Goal: Task Accomplishment & Management: Manage account settings

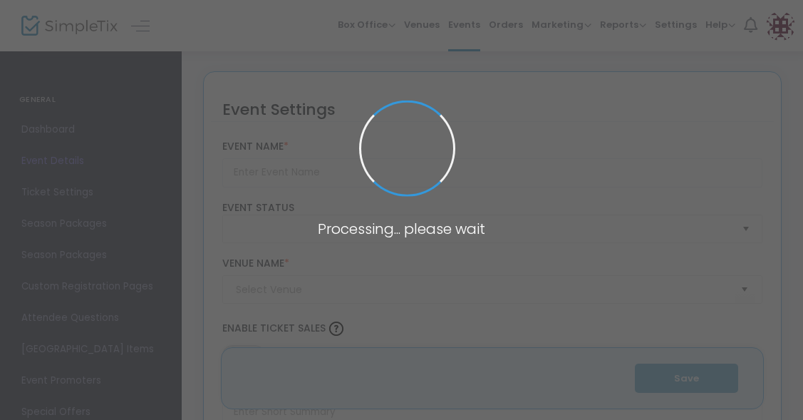
type input "[PERSON_NAME] and the Giant Peach"
type textarea "An orphan boy enters a gigantic, magical peach and has a wild, cross-world adve…"
type input "Buy Tickets"
type input "[PERSON_NAME][GEOGRAPHIC_DATA]"
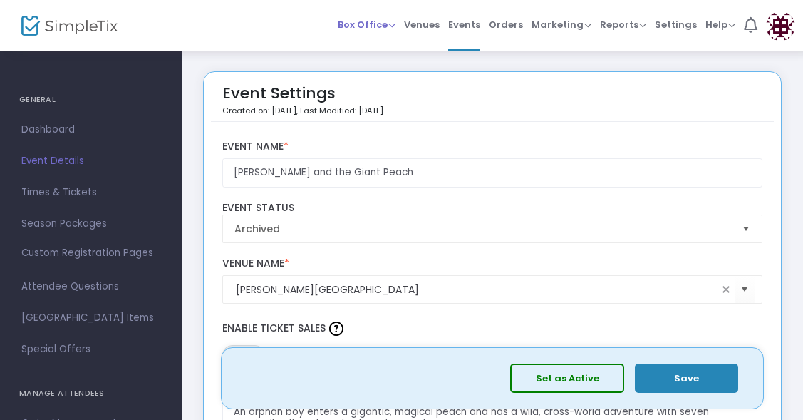
click at [373, 23] on span "Box Office" at bounding box center [367, 25] width 58 height 14
click at [53, 137] on span "Dashboard" at bounding box center [90, 129] width 139 height 19
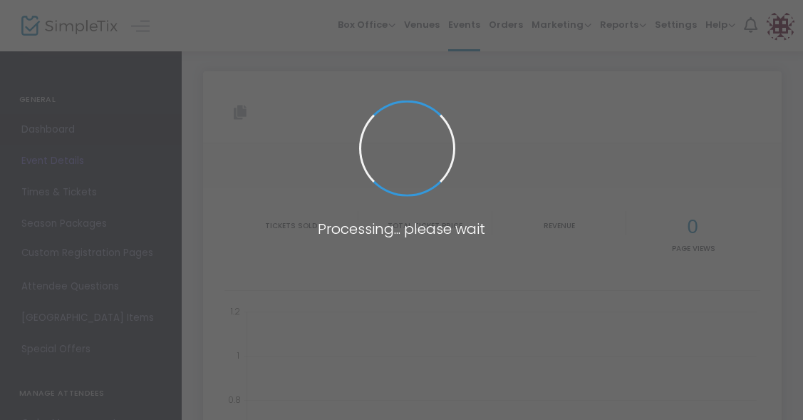
type input "[URL][DOMAIN_NAME][PERSON_NAME]"
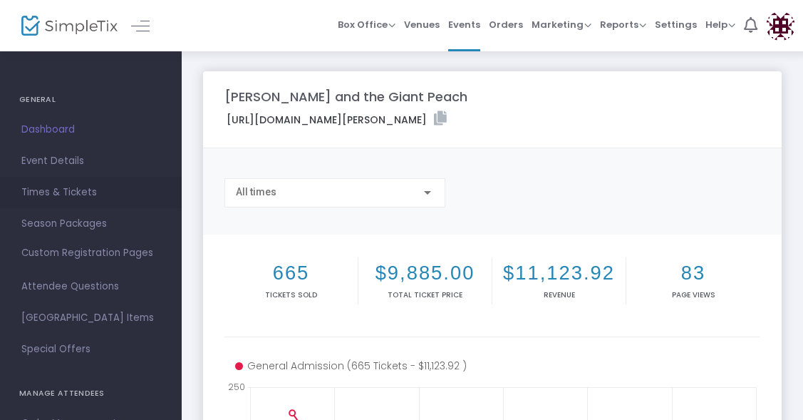
click at [52, 191] on span "Times & Tickets" at bounding box center [90, 192] width 139 height 19
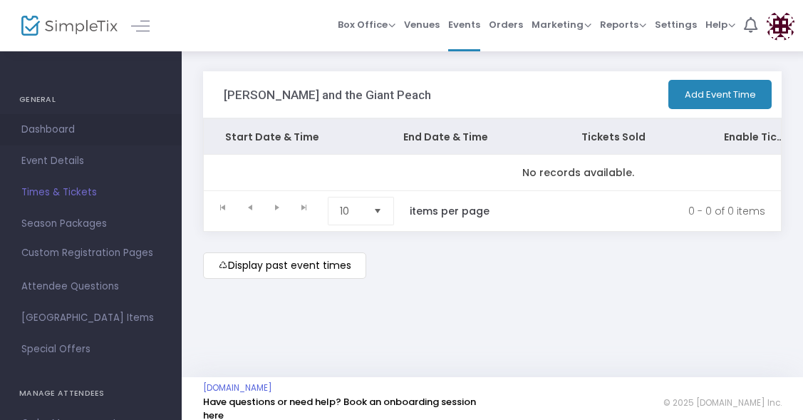
click at [53, 134] on span "Dashboard" at bounding box center [90, 129] width 139 height 19
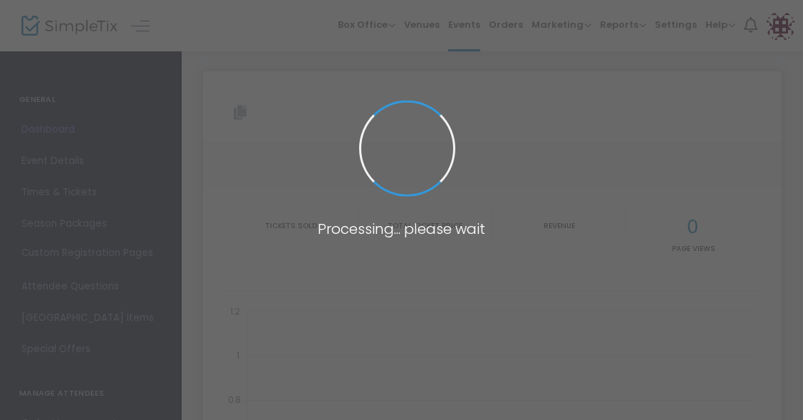
type input "[URL][DOMAIN_NAME][PERSON_NAME]"
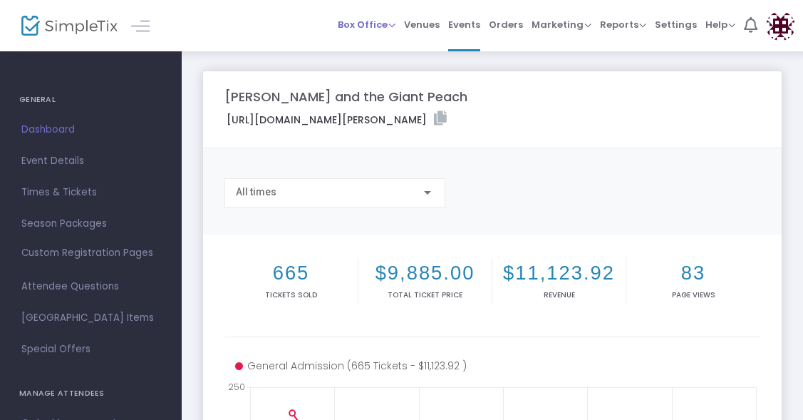
click at [362, 25] on span "Box Office" at bounding box center [367, 25] width 58 height 14
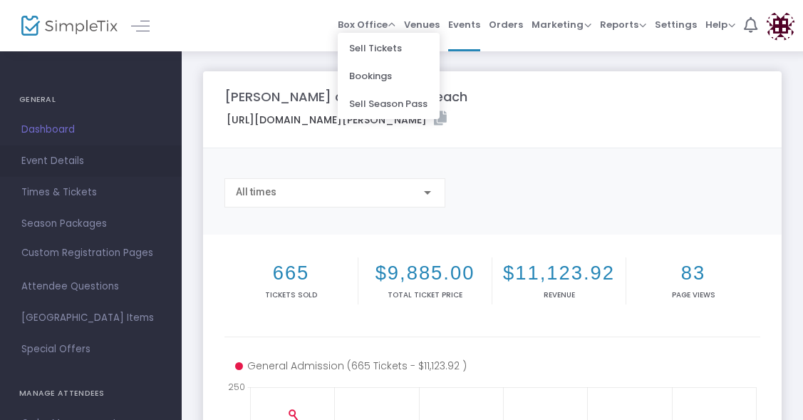
click at [68, 157] on span "Event Details" at bounding box center [90, 161] width 139 height 19
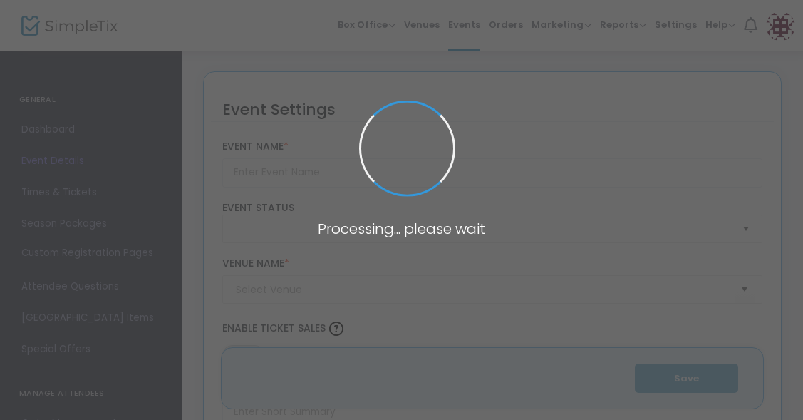
type input "[PERSON_NAME] and the Giant Peach"
type textarea "An orphan boy enters a gigantic, magical peach and has a wild, cross-world adve…"
type input "Buy Tickets"
type input "[PERSON_NAME][GEOGRAPHIC_DATA]"
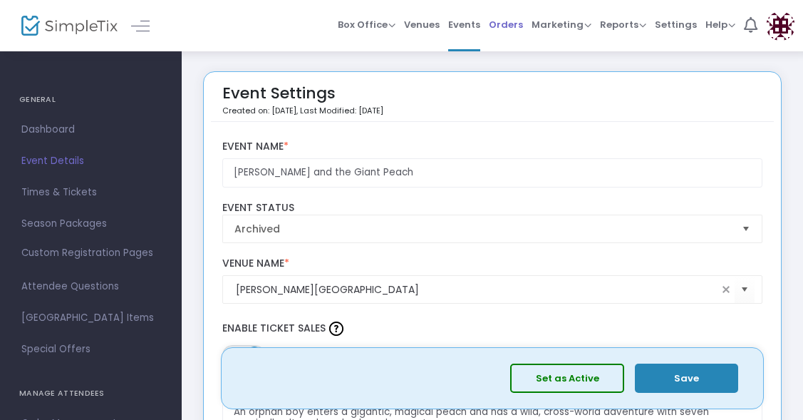
click at [514, 25] on span "Orders" at bounding box center [506, 24] width 34 height 36
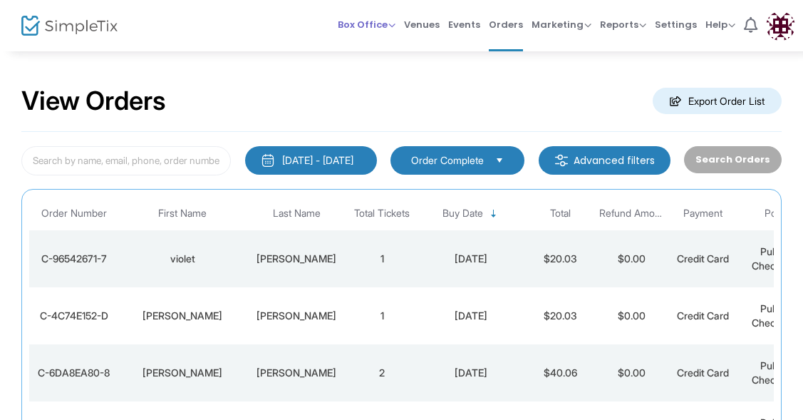
click at [373, 26] on span "Box Office" at bounding box center [367, 25] width 58 height 14
click at [415, 25] on span "Venues" at bounding box center [422, 24] width 36 height 36
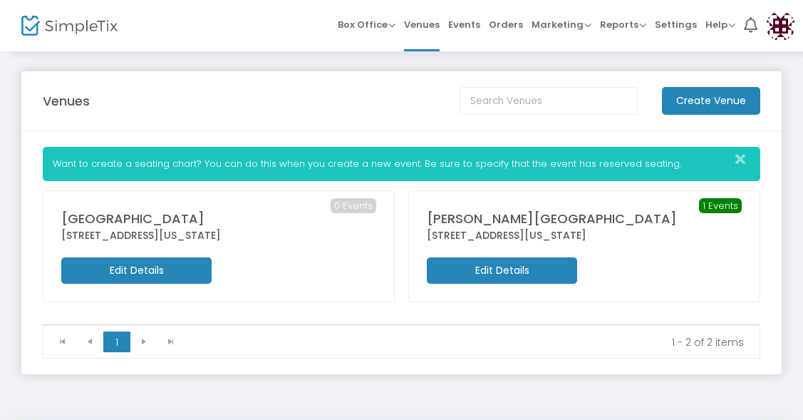
click at [472, 28] on span "Events" at bounding box center [464, 24] width 32 height 36
